Goal: Download file/media

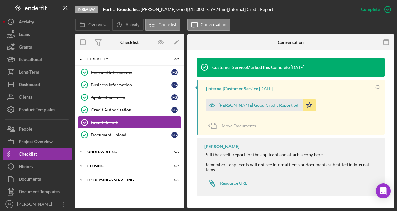
scroll to position [188, 0]
click at [248, 104] on div "[PERSON_NAME] Good Credit Report.pdf" at bounding box center [260, 104] width 82 height 5
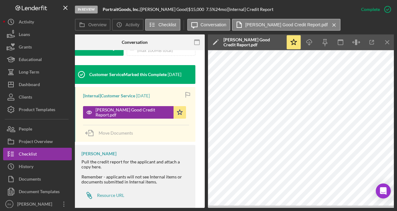
scroll to position [0, 124]
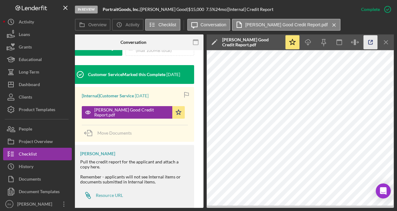
click at [370, 41] on icon "button" at bounding box center [371, 42] width 14 height 14
